Goal: Book appointment/travel/reservation

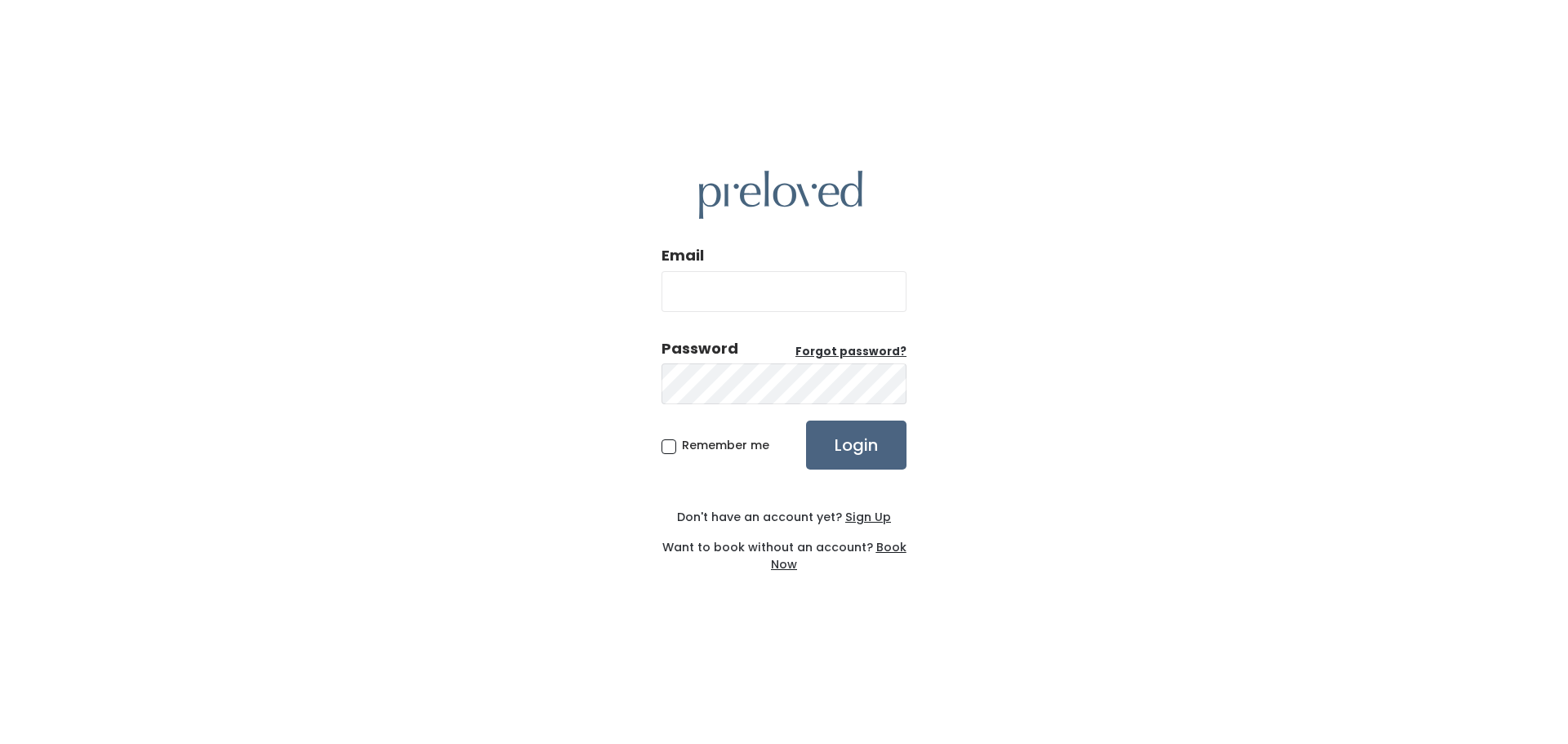
type input "[EMAIL_ADDRESS][PERSON_NAME][DOMAIN_NAME]"
click at [852, 443] on input "Login" at bounding box center [855, 444] width 101 height 49
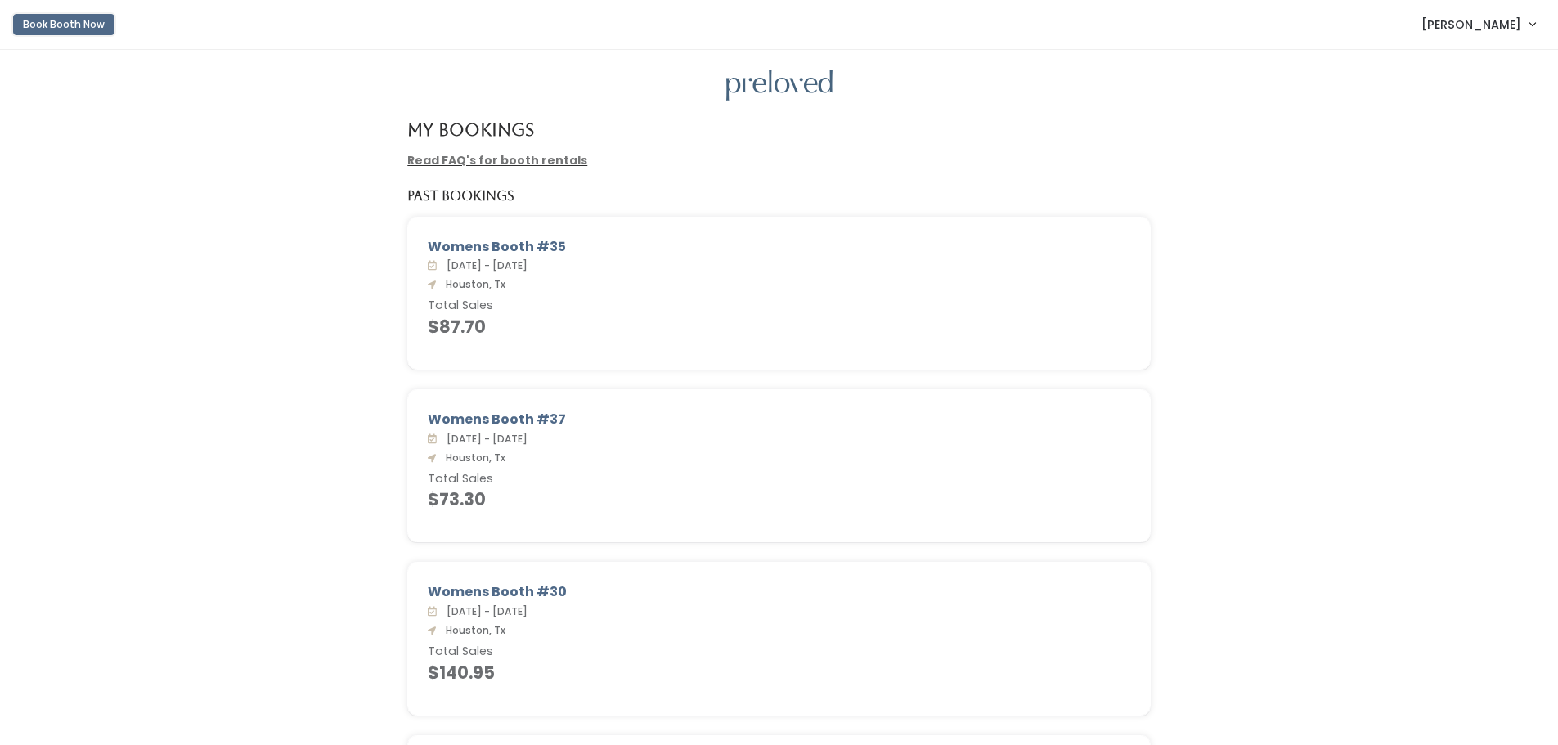
click at [59, 20] on button "Book Booth Now" at bounding box center [63, 24] width 101 height 21
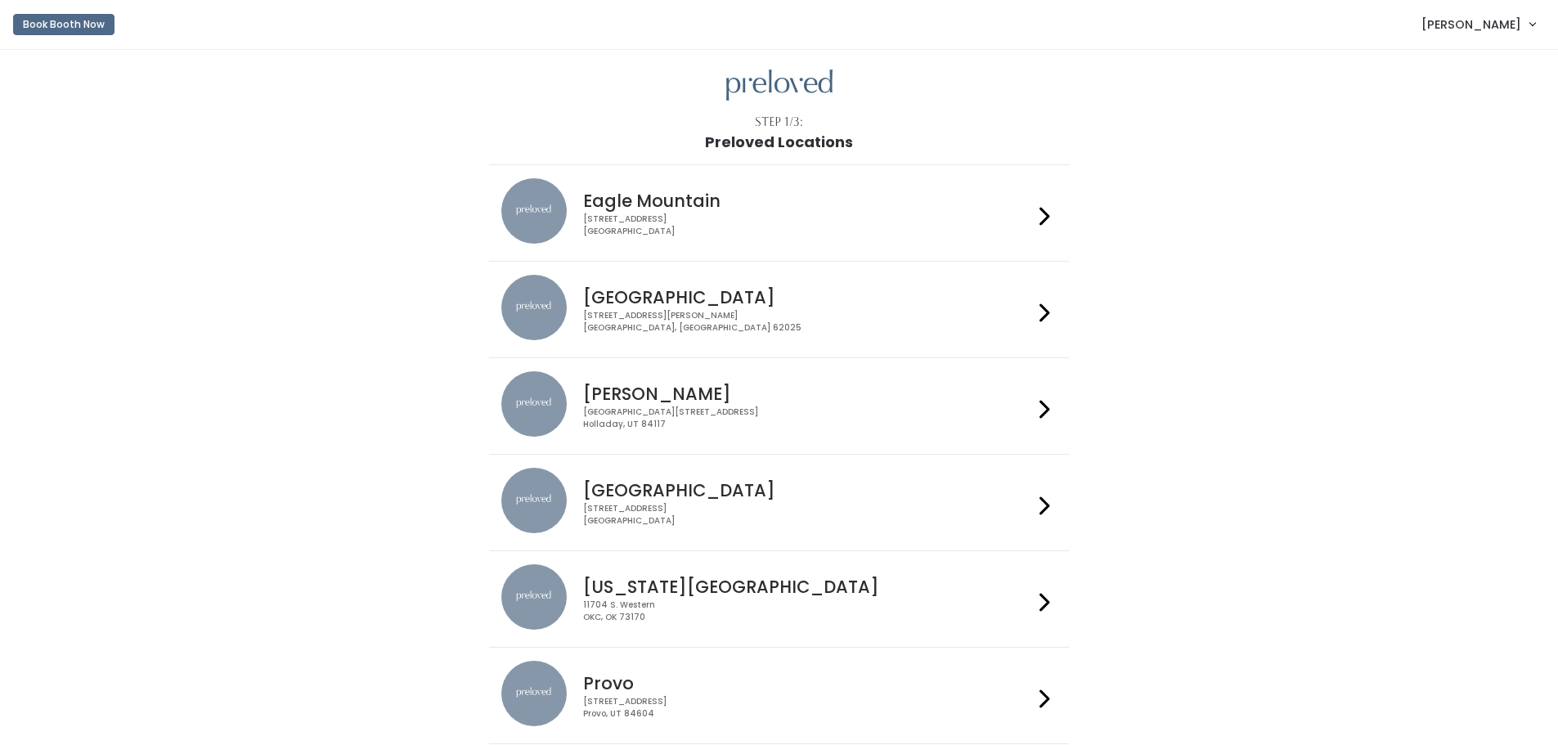
click at [610, 490] on h4 "Houston" at bounding box center [808, 490] width 450 height 19
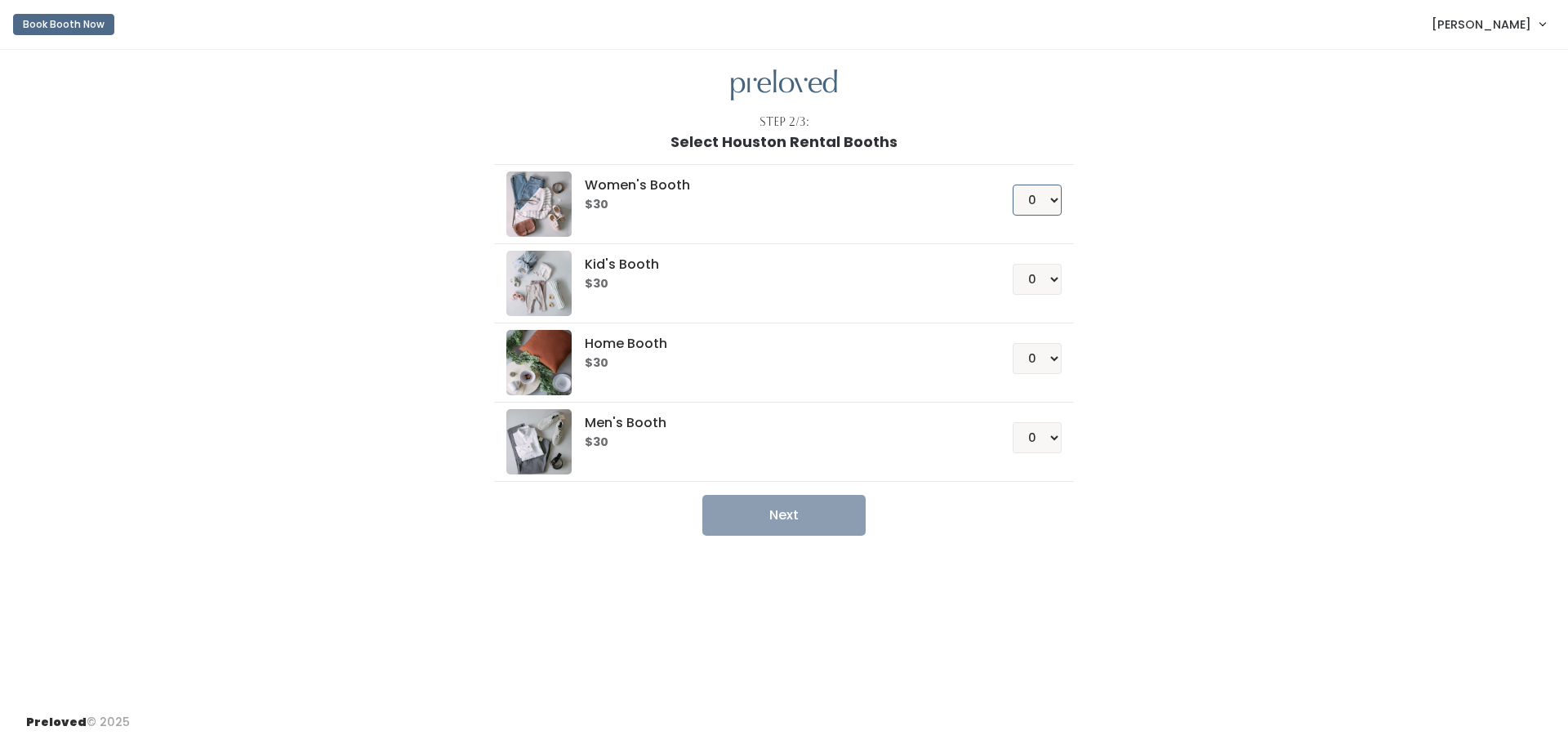
click at [1055, 198] on select "0 1 2 3 4" at bounding box center [1036, 200] width 49 height 31
select select "1"
click at [1012, 185] on select "0 1 2 3 4" at bounding box center [1036, 200] width 49 height 31
click at [805, 515] on button "Next" at bounding box center [784, 515] width 164 height 41
